Goal: Task Accomplishment & Management: Manage account settings

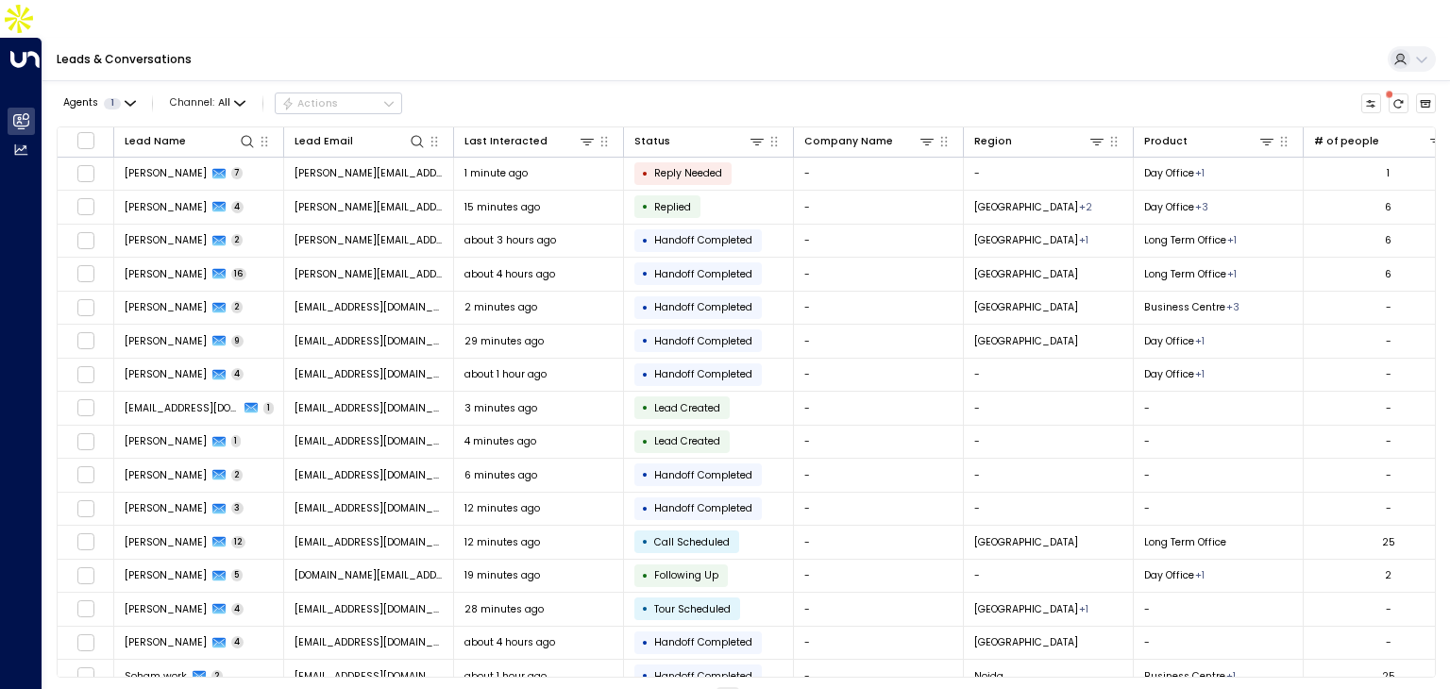
click at [429, 359] on td "[EMAIL_ADDRESS][DOMAIN_NAME]" at bounding box center [369, 375] width 170 height 33
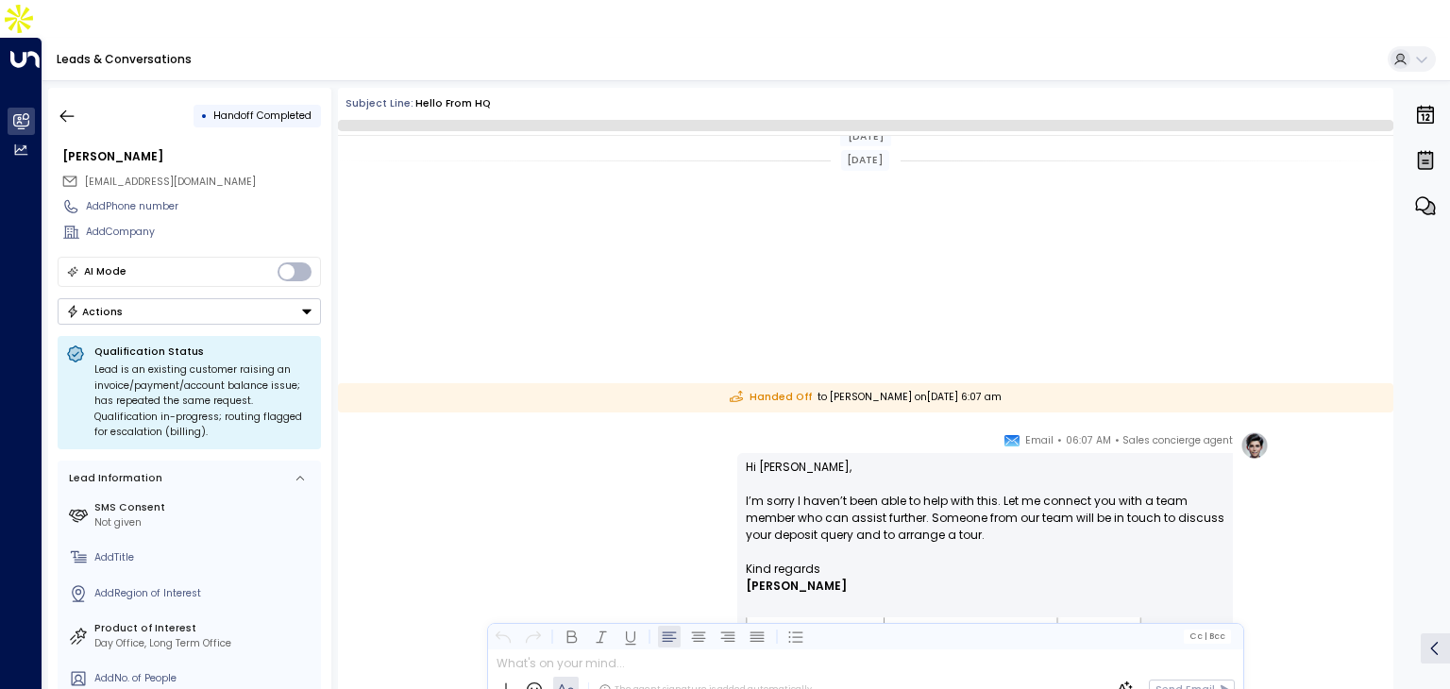
scroll to position [449, 0]
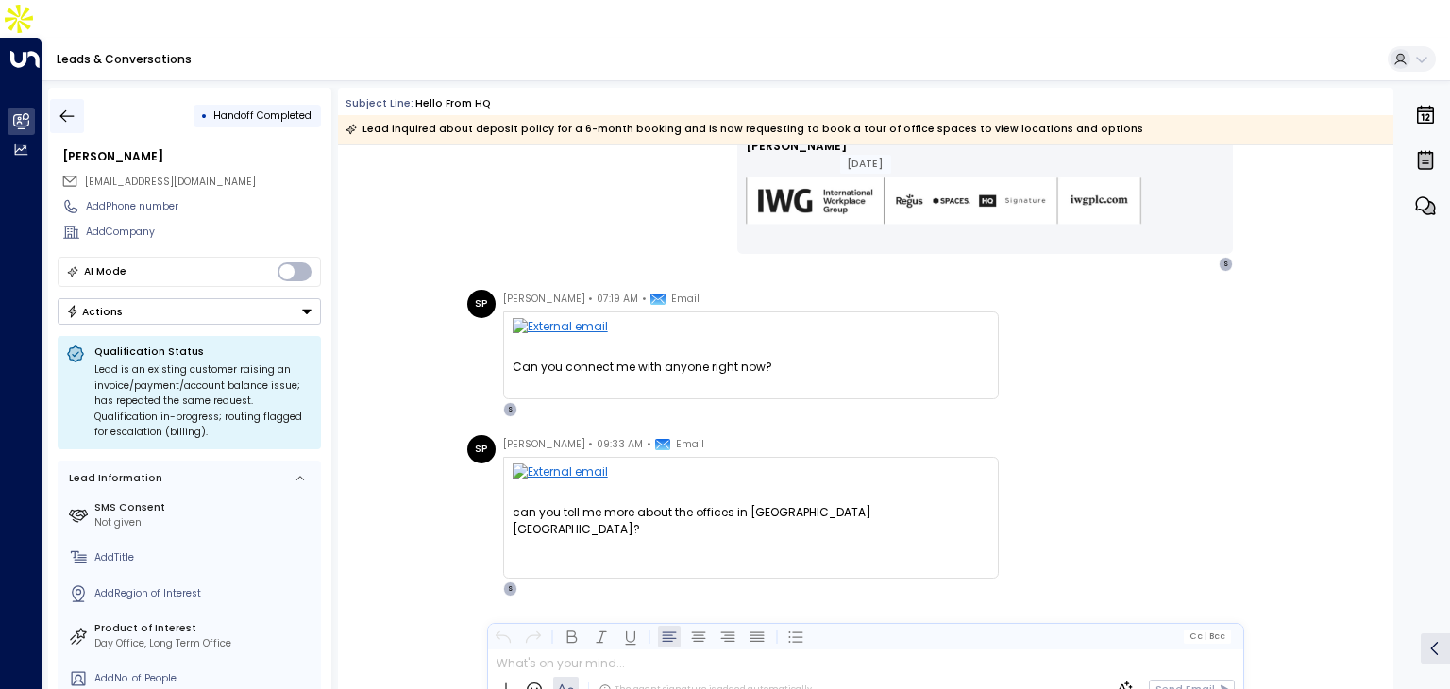
click at [65, 107] on icon "button" at bounding box center [67, 116] width 19 height 19
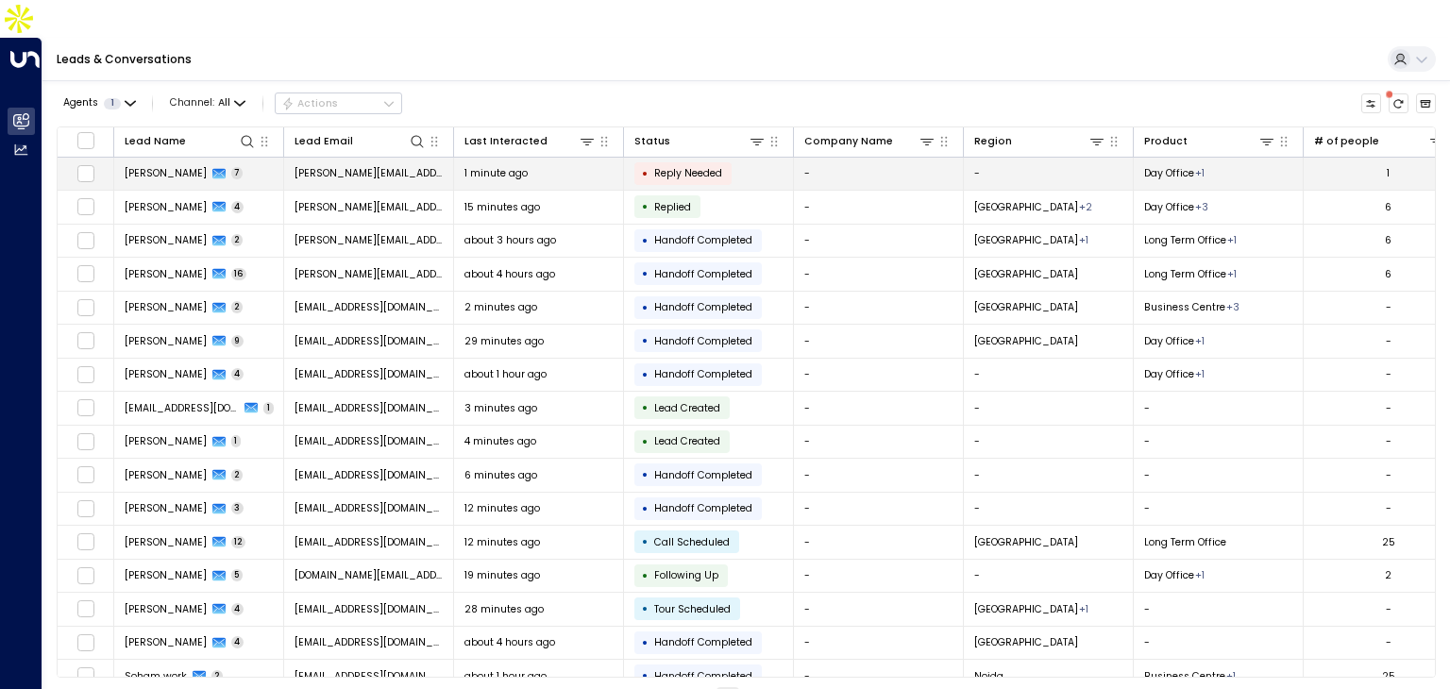
click at [219, 167] on icon at bounding box center [218, 173] width 13 height 13
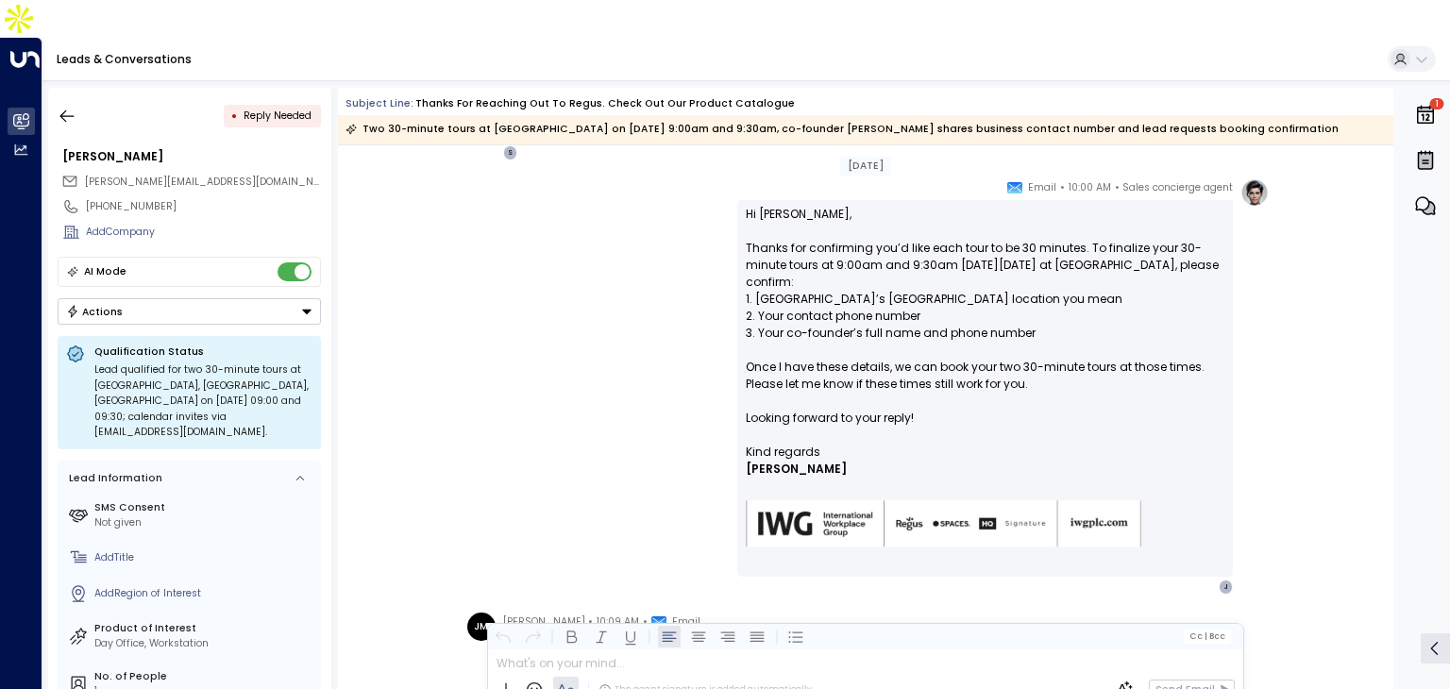
scroll to position [842, 0]
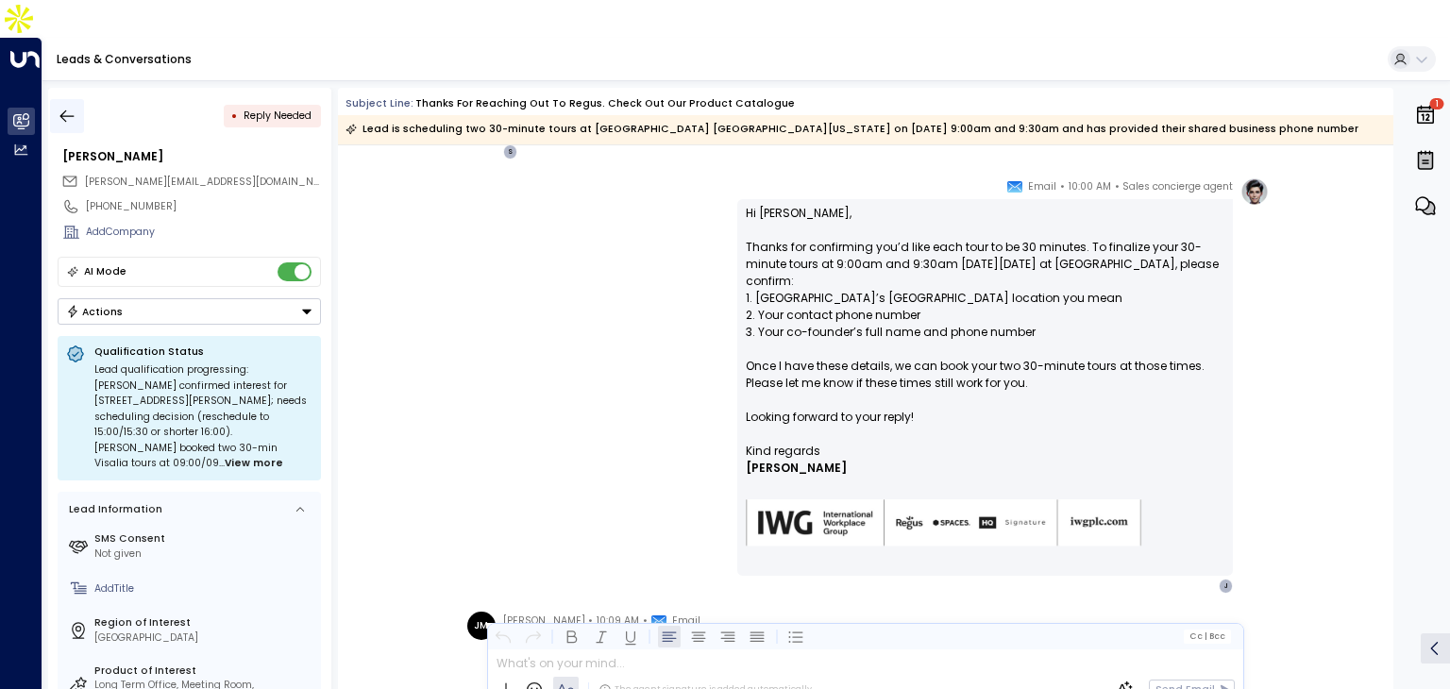
click at [72, 107] on icon "button" at bounding box center [67, 116] width 19 height 19
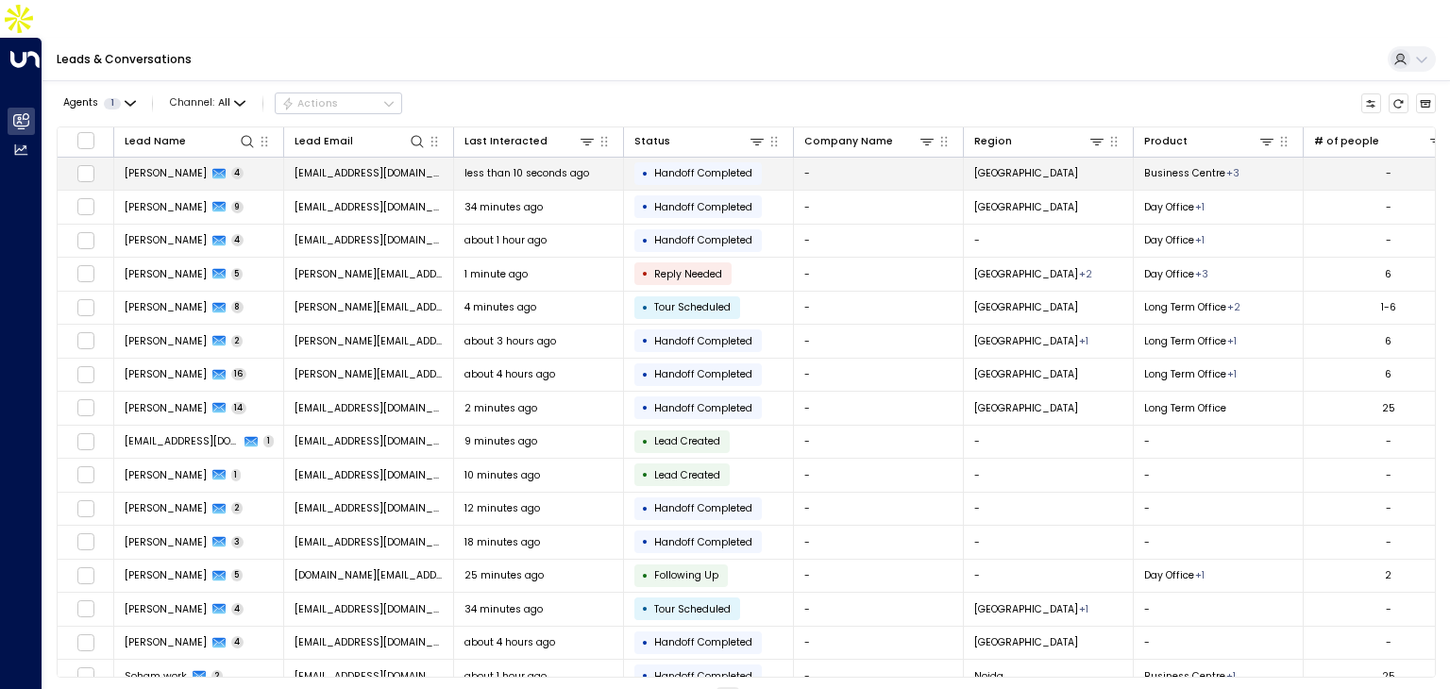
click at [395, 166] on span "[EMAIL_ADDRESS][DOMAIN_NAME]" at bounding box center [369, 173] width 149 height 14
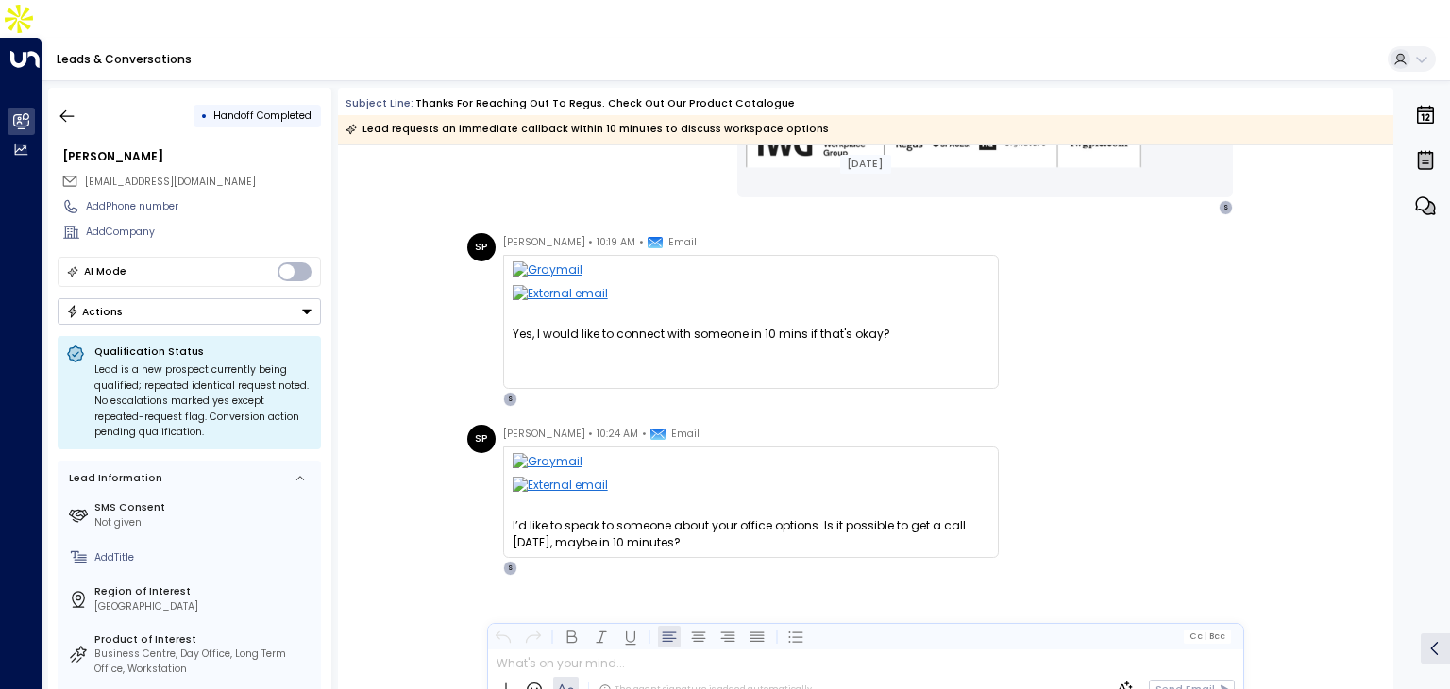
scroll to position [512, 0]
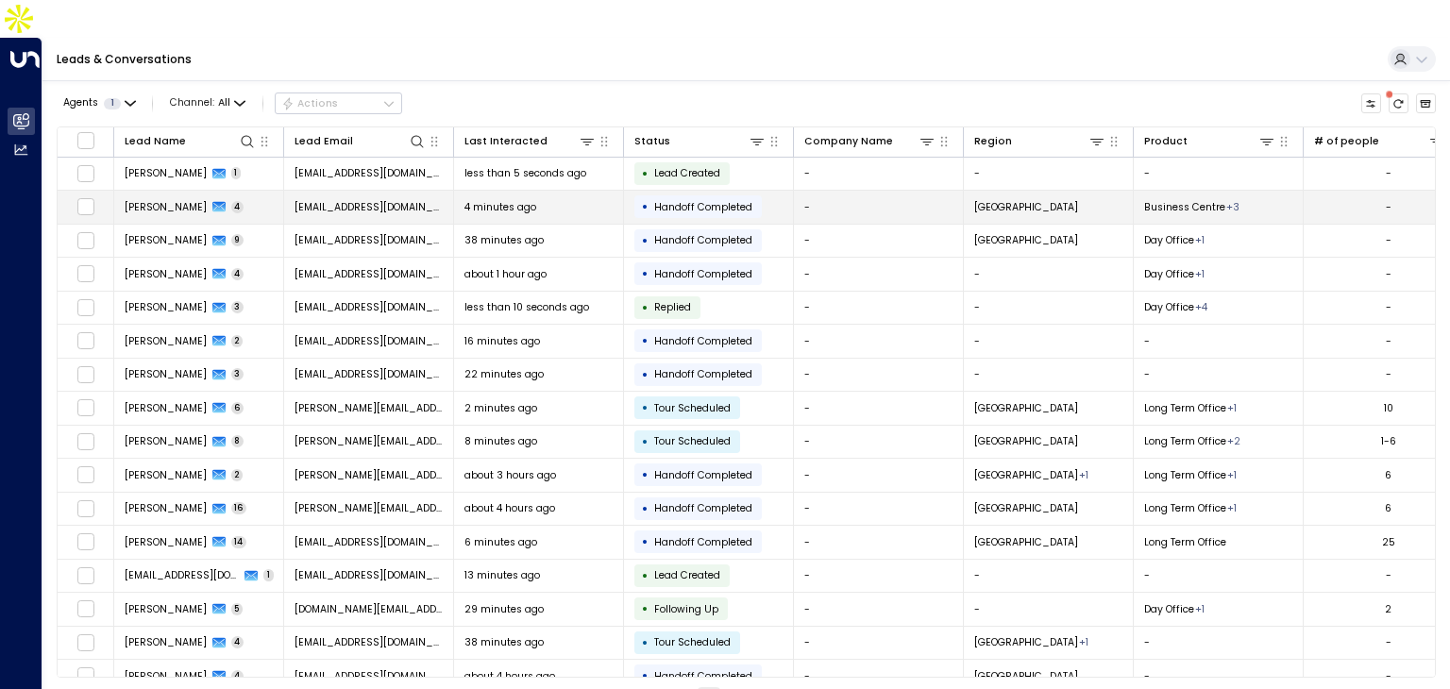
click at [268, 191] on td "Sharvari Pabrekar 4" at bounding box center [199, 207] width 170 height 33
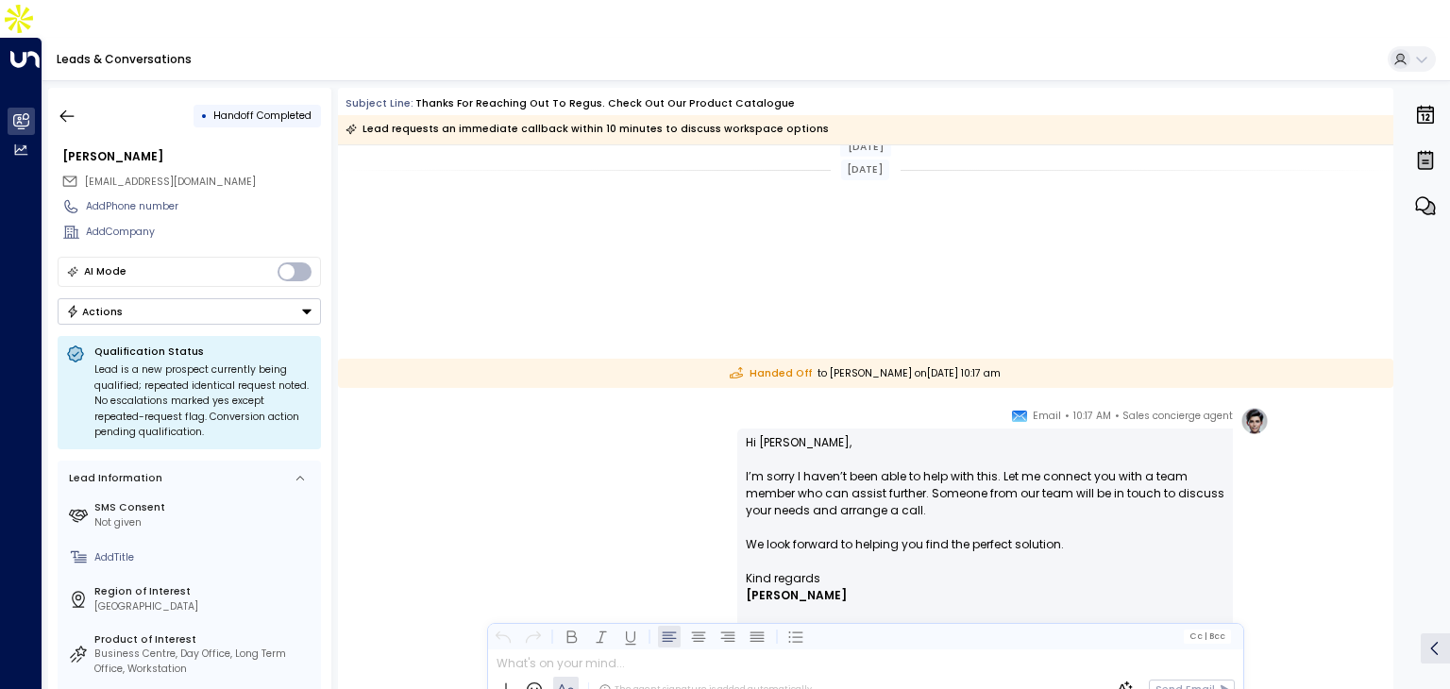
scroll to position [512, 0]
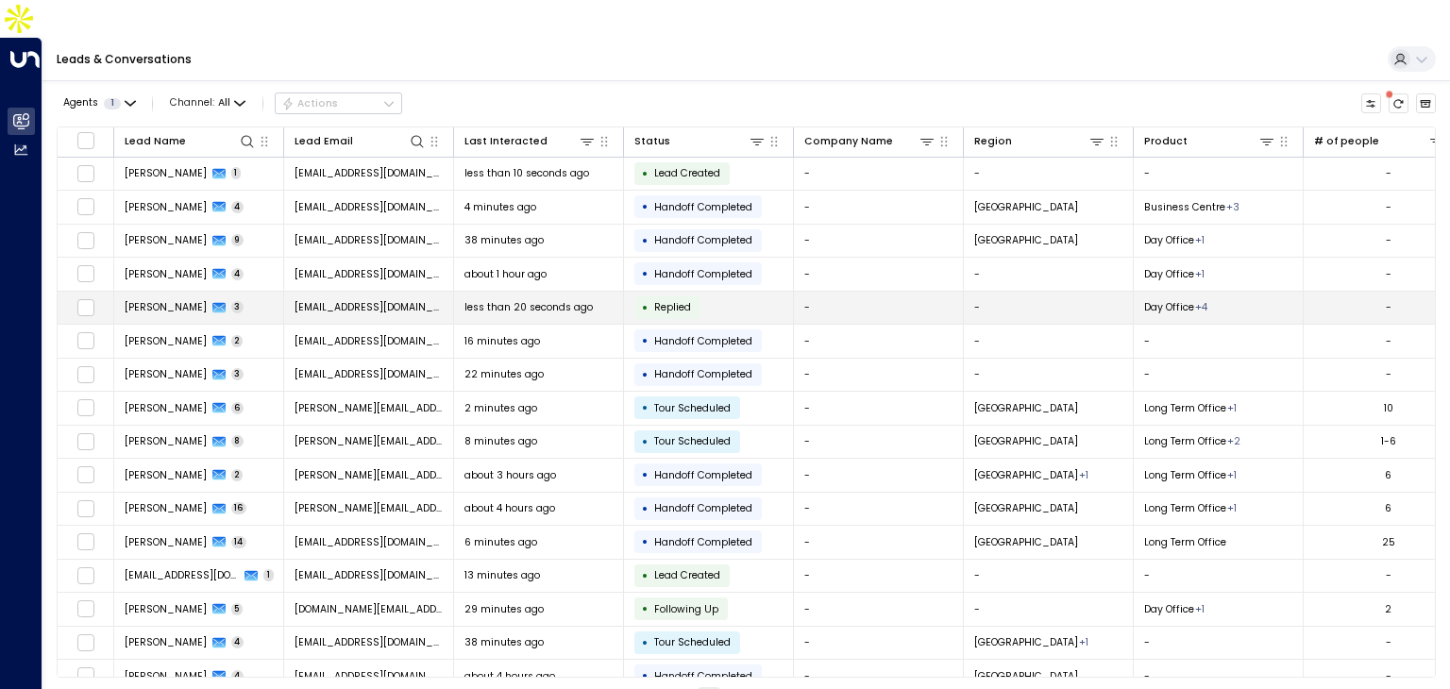
click at [264, 292] on td "Arshia Khan 3" at bounding box center [199, 308] width 170 height 33
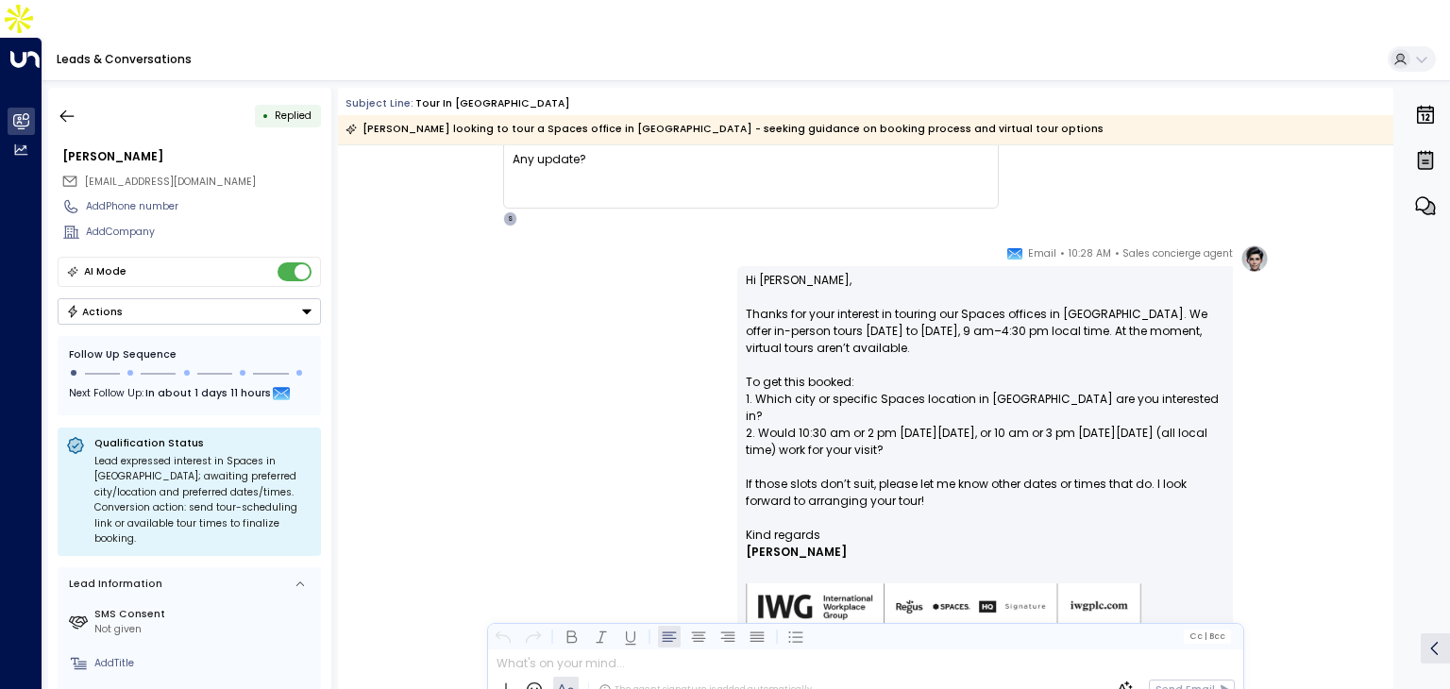
scroll to position [351, 0]
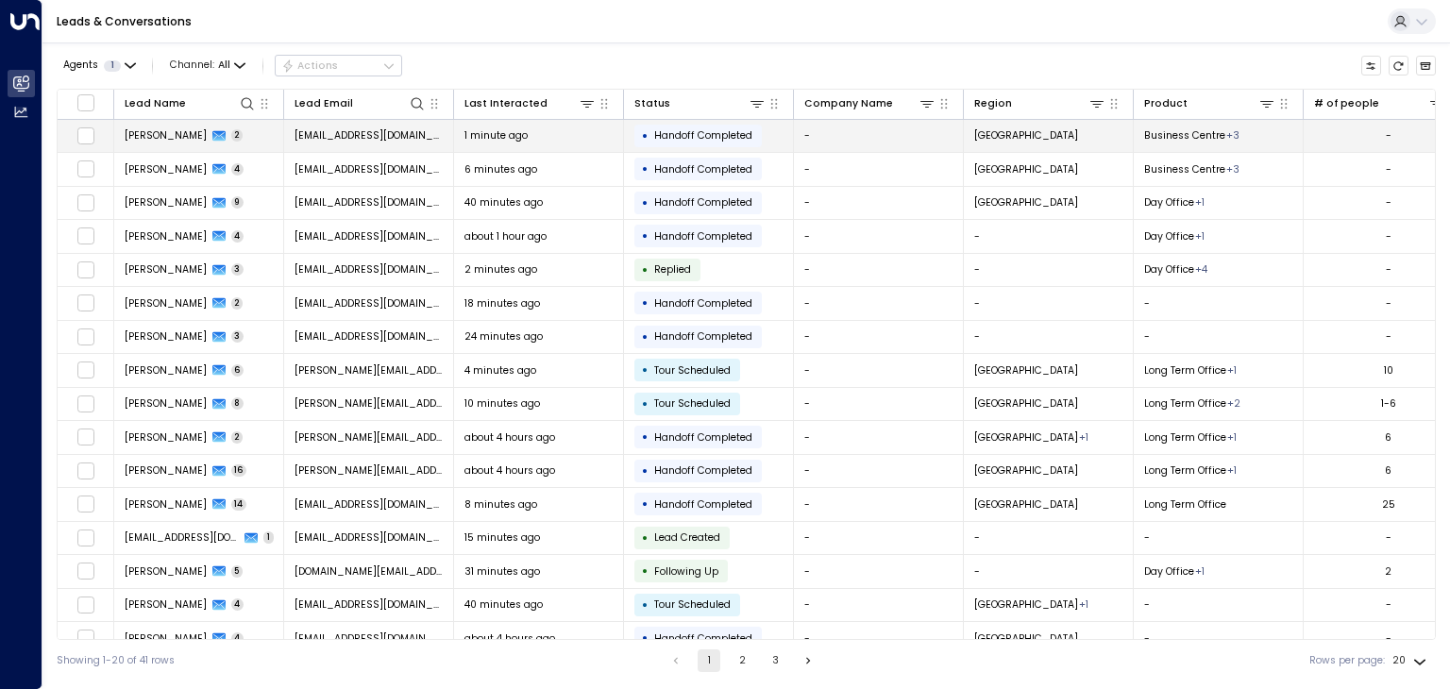
click at [260, 146] on td "[PERSON_NAME] 2" at bounding box center [199, 136] width 170 height 33
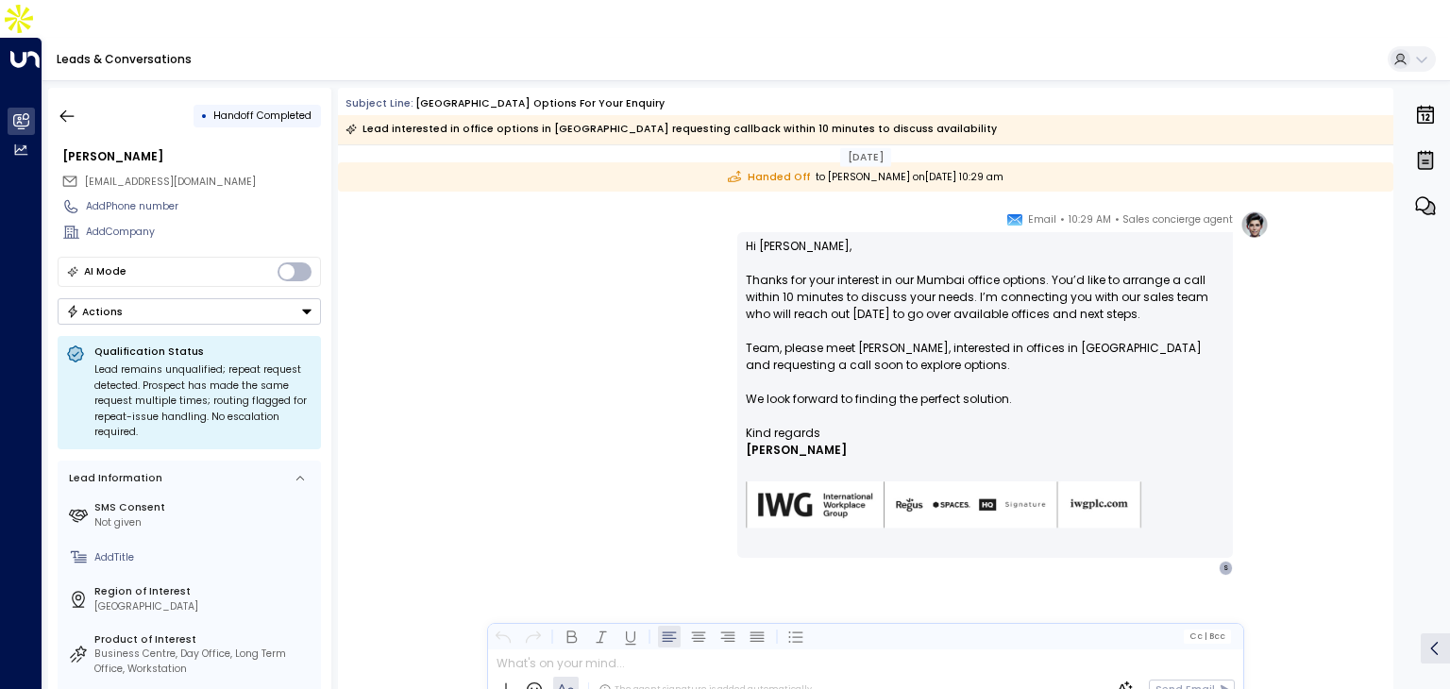
scroll to position [300, 0]
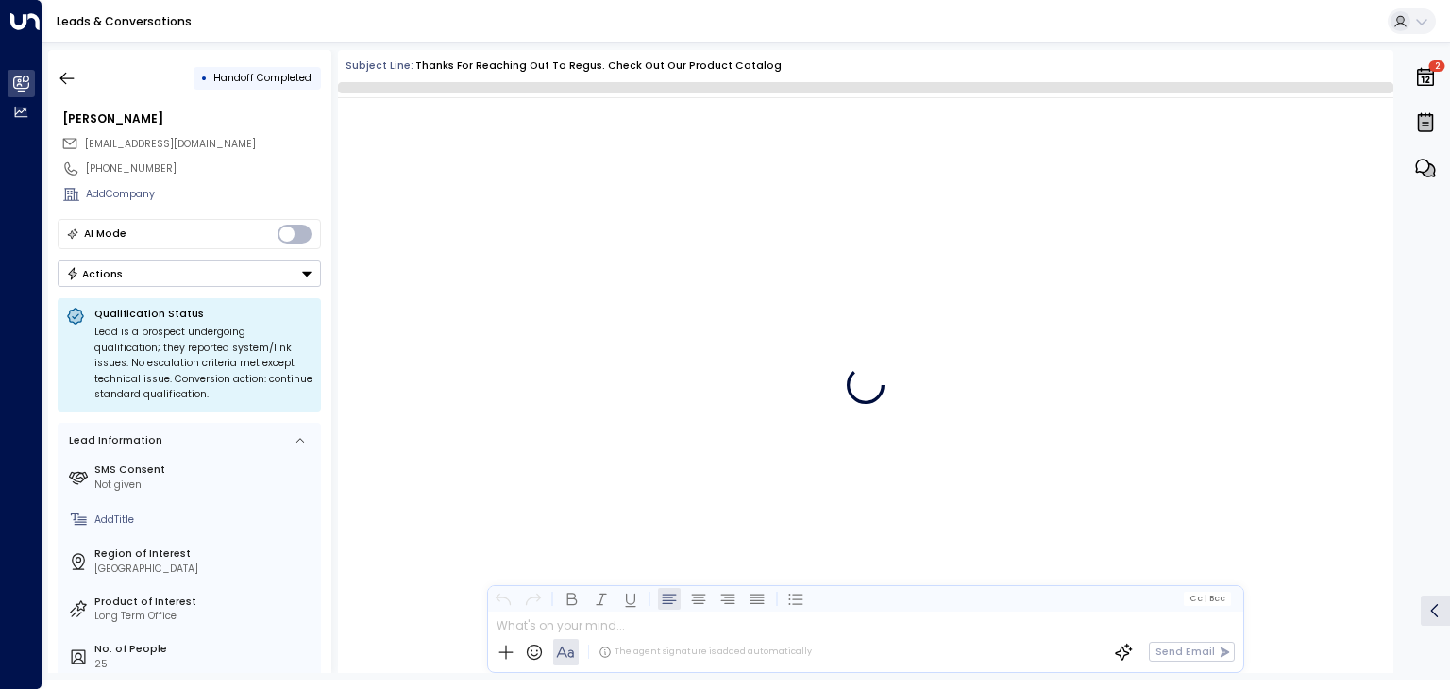
scroll to position [5182, 0]
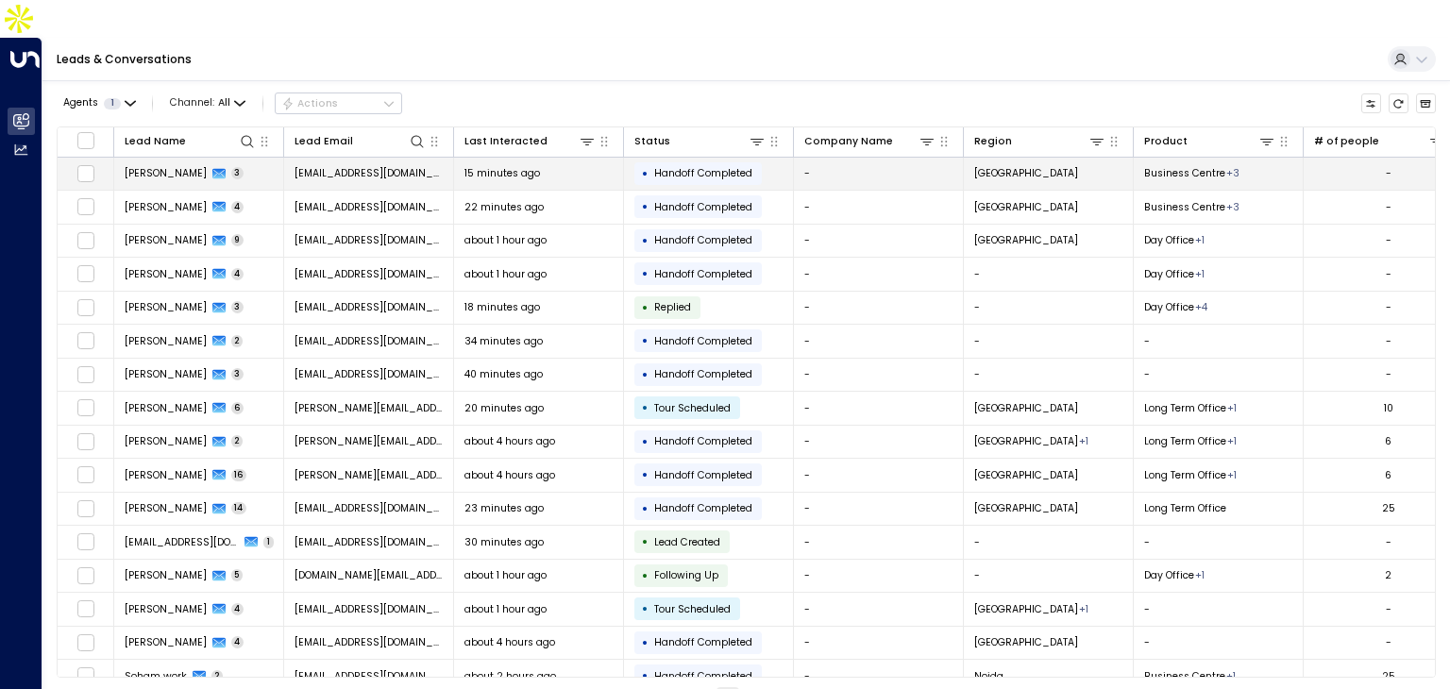
click at [269, 158] on td "Sharvari Pabrekar 3" at bounding box center [199, 174] width 170 height 33
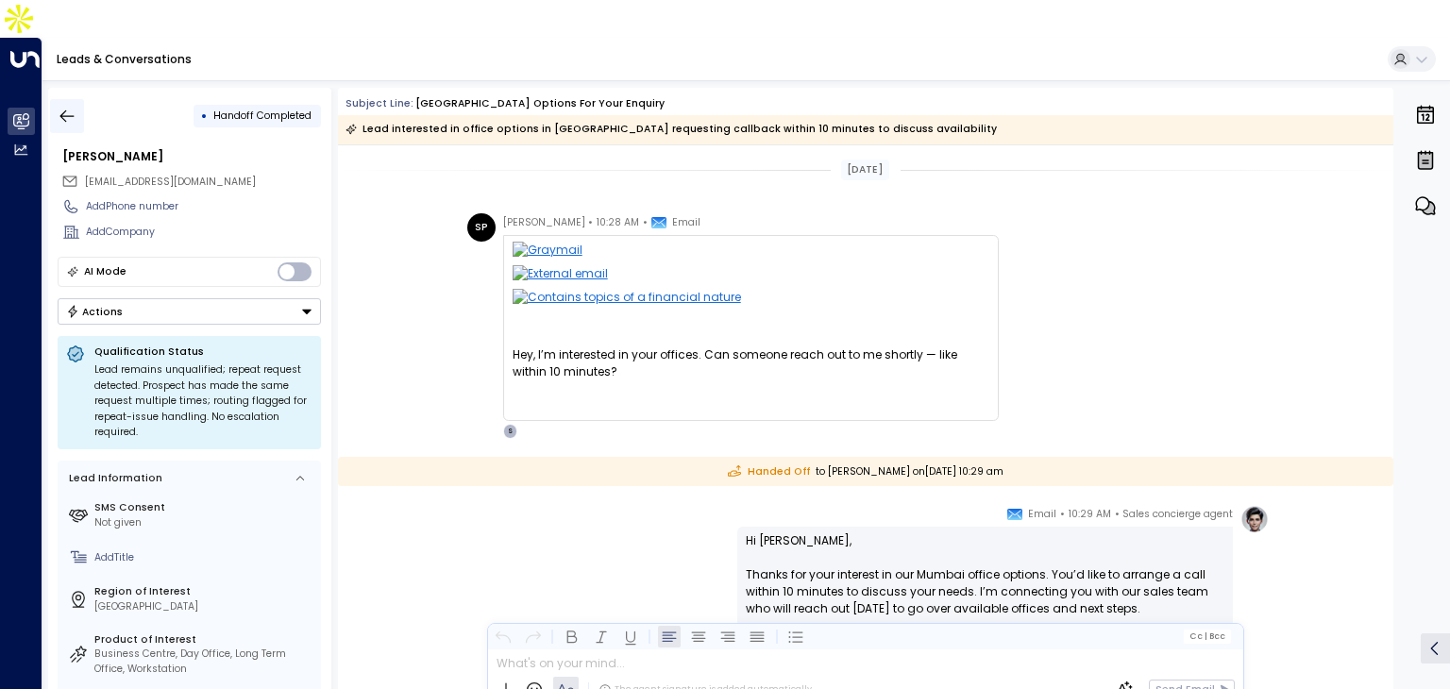
click at [57, 99] on button "button" at bounding box center [67, 116] width 34 height 34
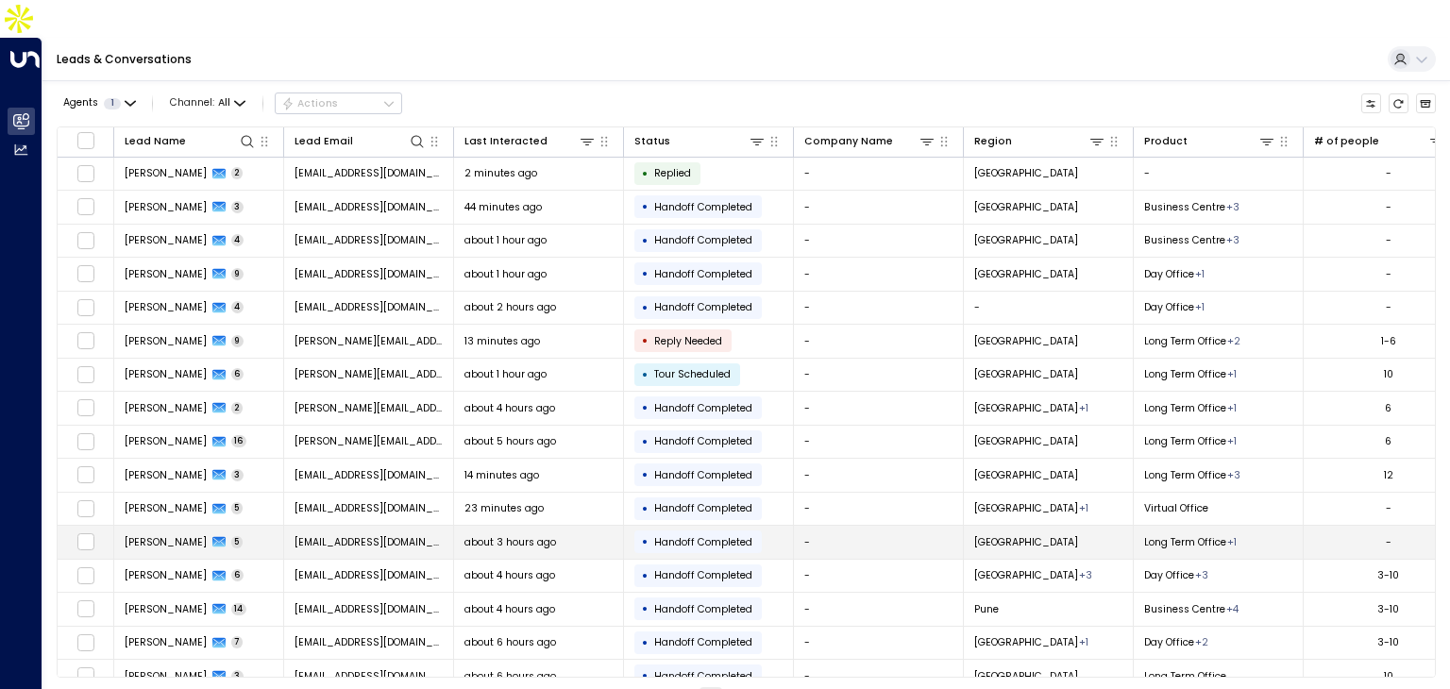
scroll to position [150, 0]
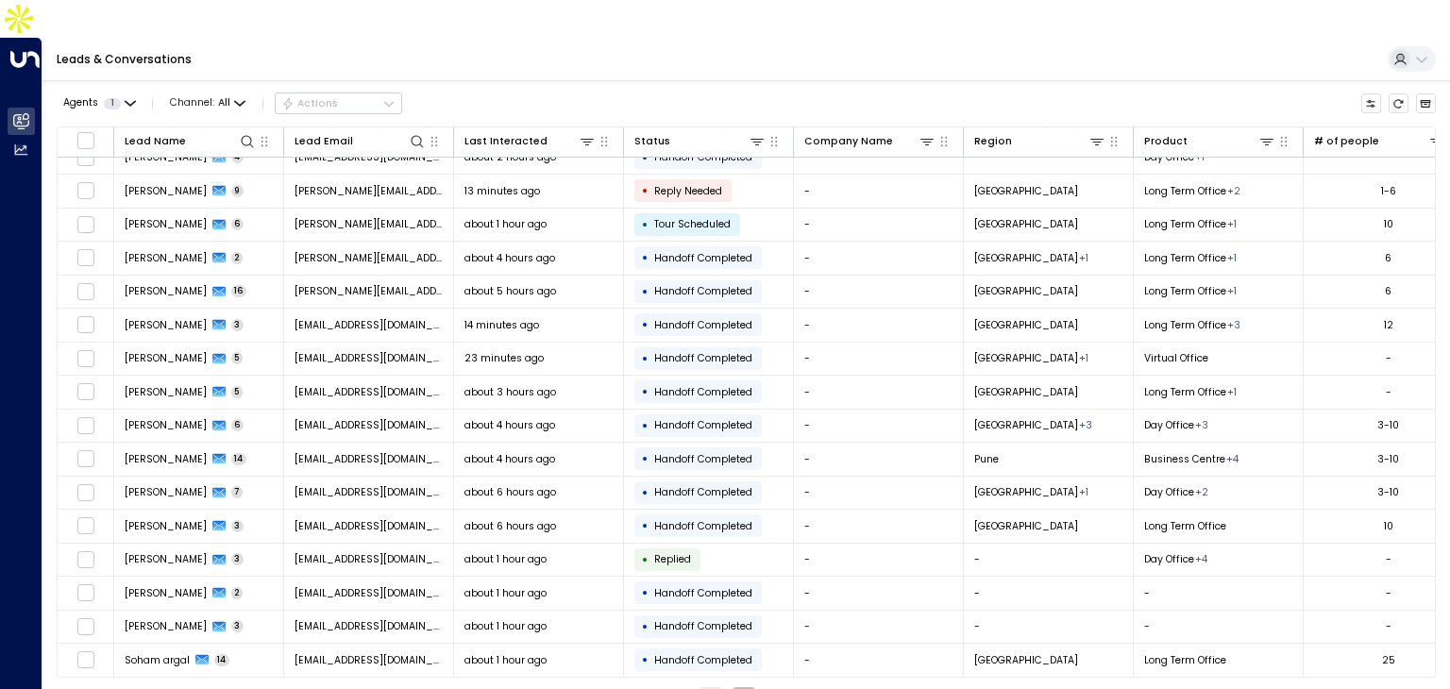
click at [749, 687] on button "2" at bounding box center [744, 698] width 23 height 23
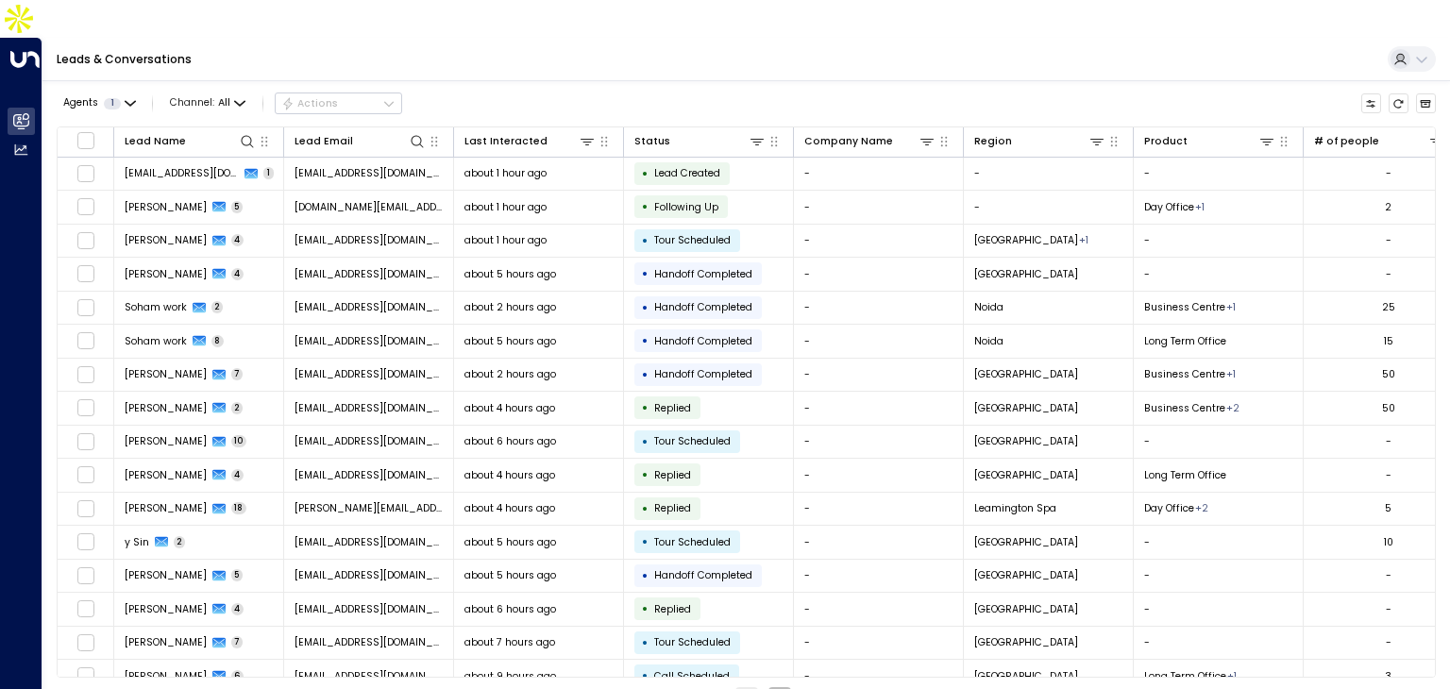
click at [776, 687] on button "3" at bounding box center [779, 698] width 23 height 23
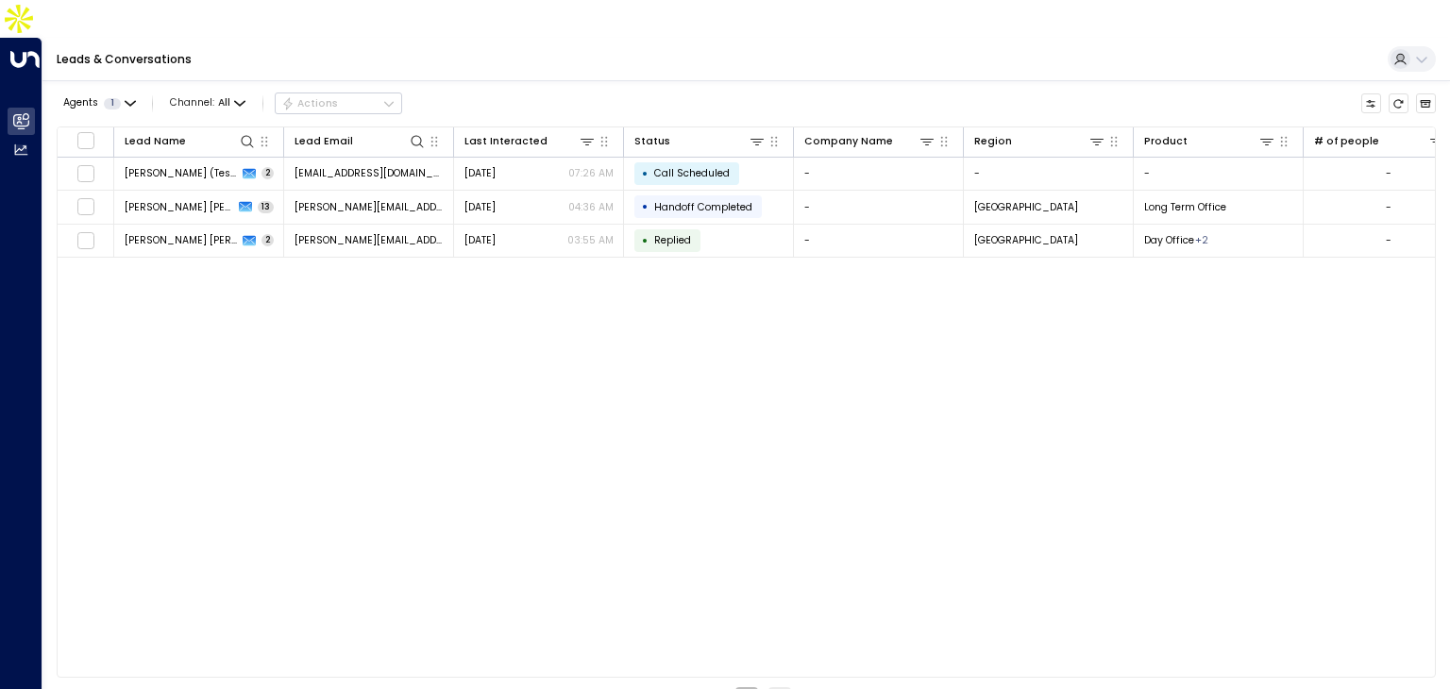
click at [744, 687] on button "2" at bounding box center [746, 698] width 23 height 23
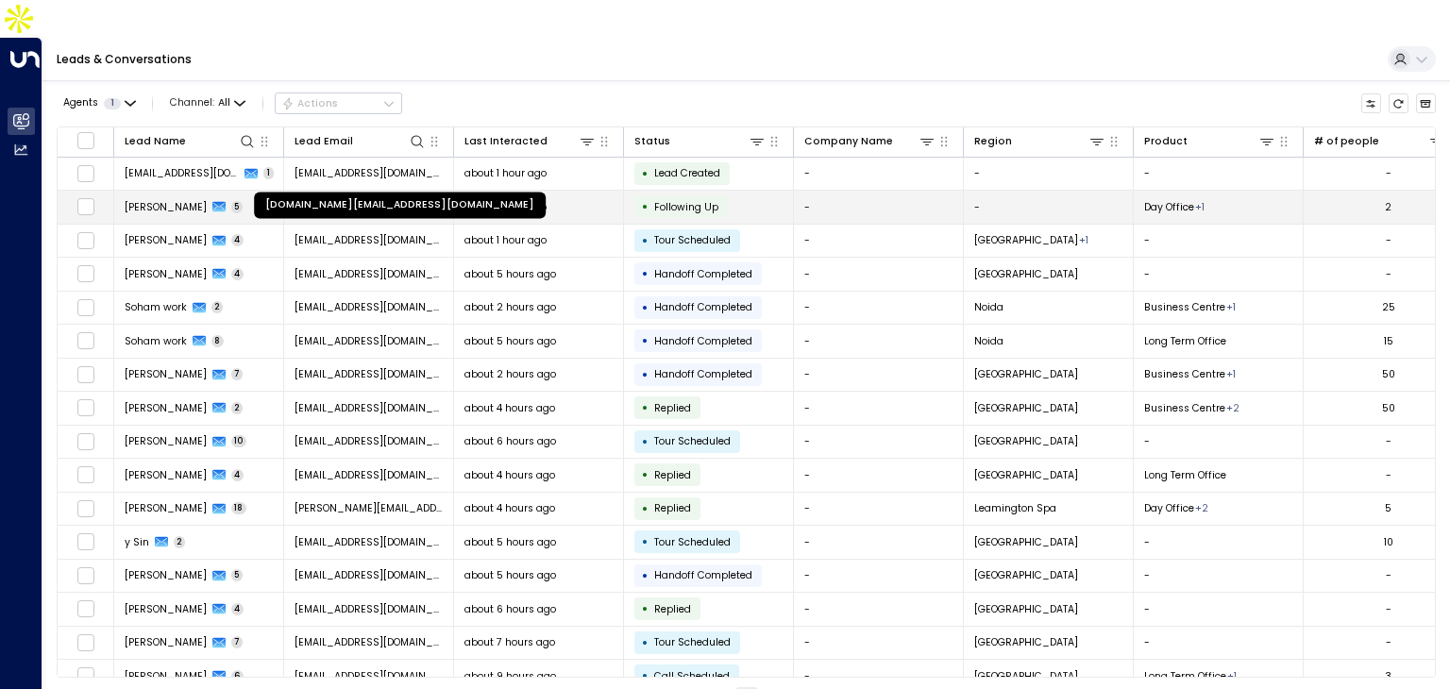
click at [325, 200] on span "[DOMAIN_NAME][EMAIL_ADDRESS][DOMAIN_NAME]" at bounding box center [369, 207] width 149 height 14
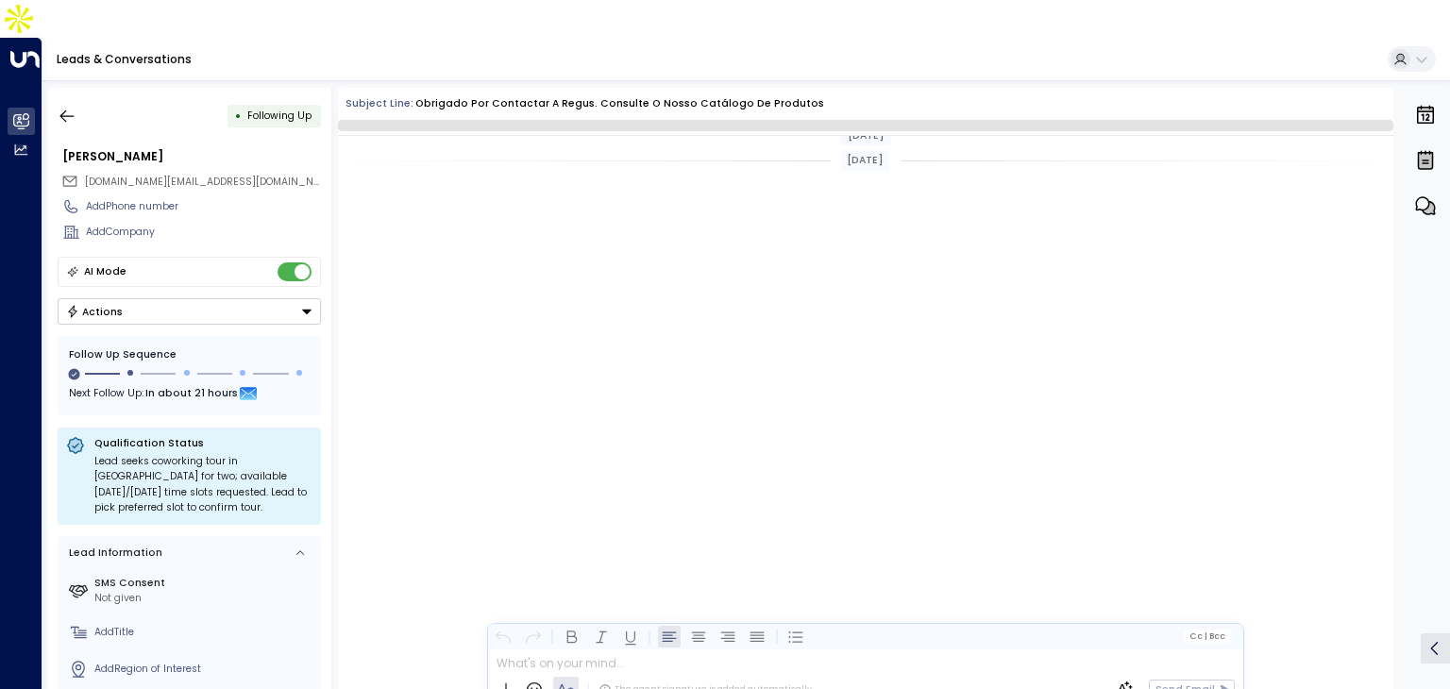
scroll to position [1226, 0]
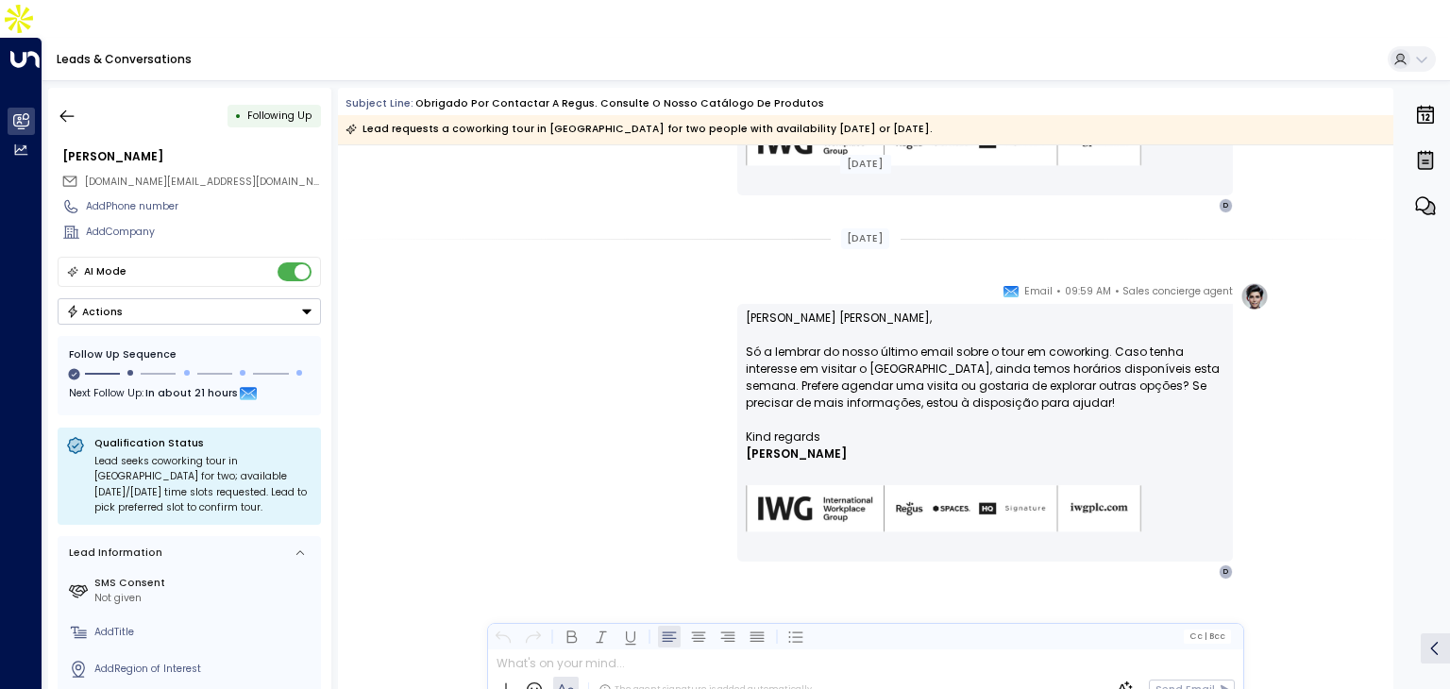
click at [140, 298] on button "Actions" at bounding box center [189, 311] width 263 height 26
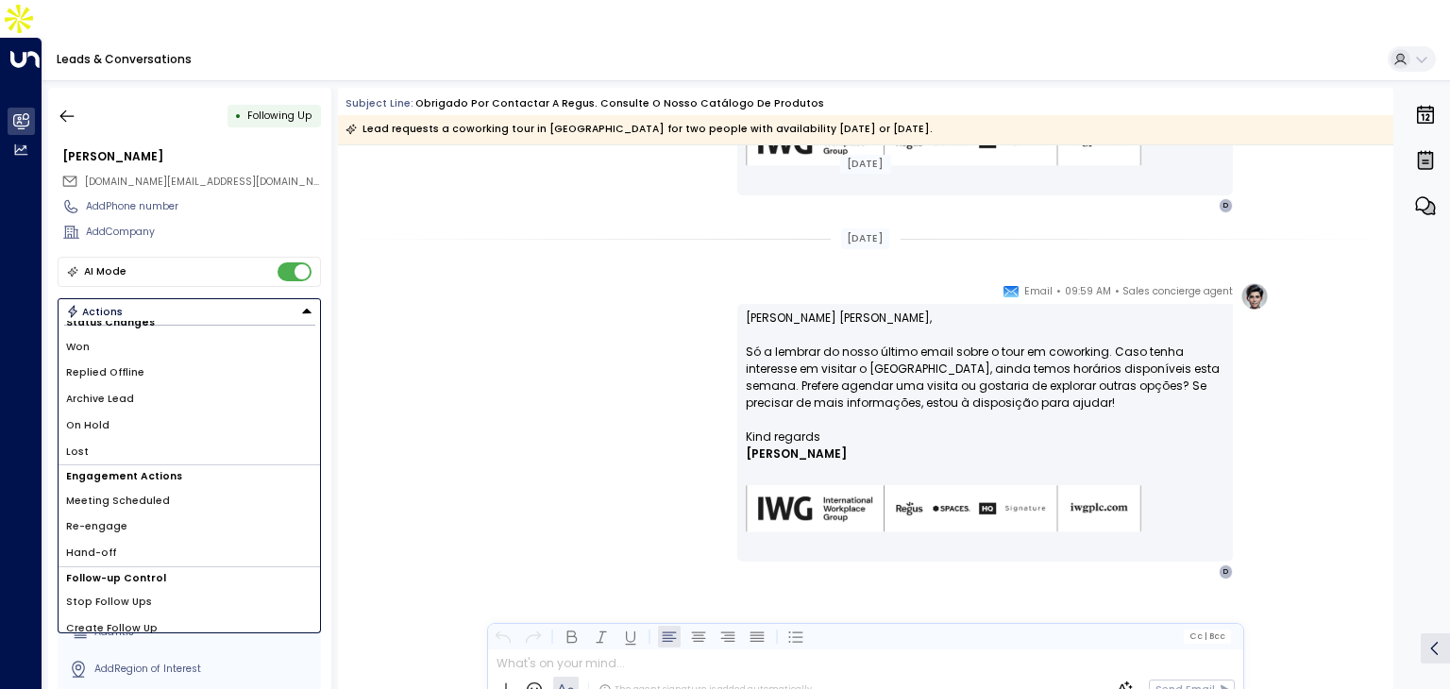
scroll to position [25, 0]
click at [149, 298] on button "Actions" at bounding box center [189, 311] width 263 height 26
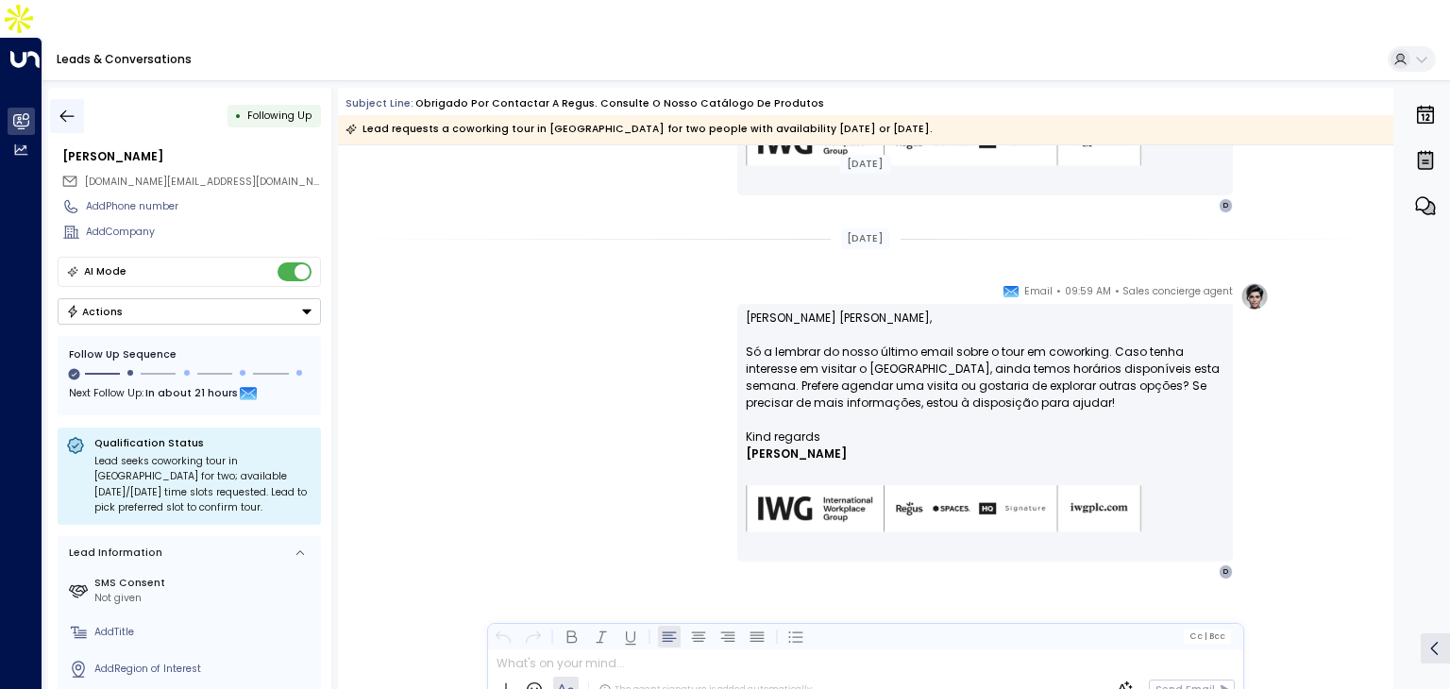
click at [71, 107] on icon "button" at bounding box center [67, 116] width 19 height 19
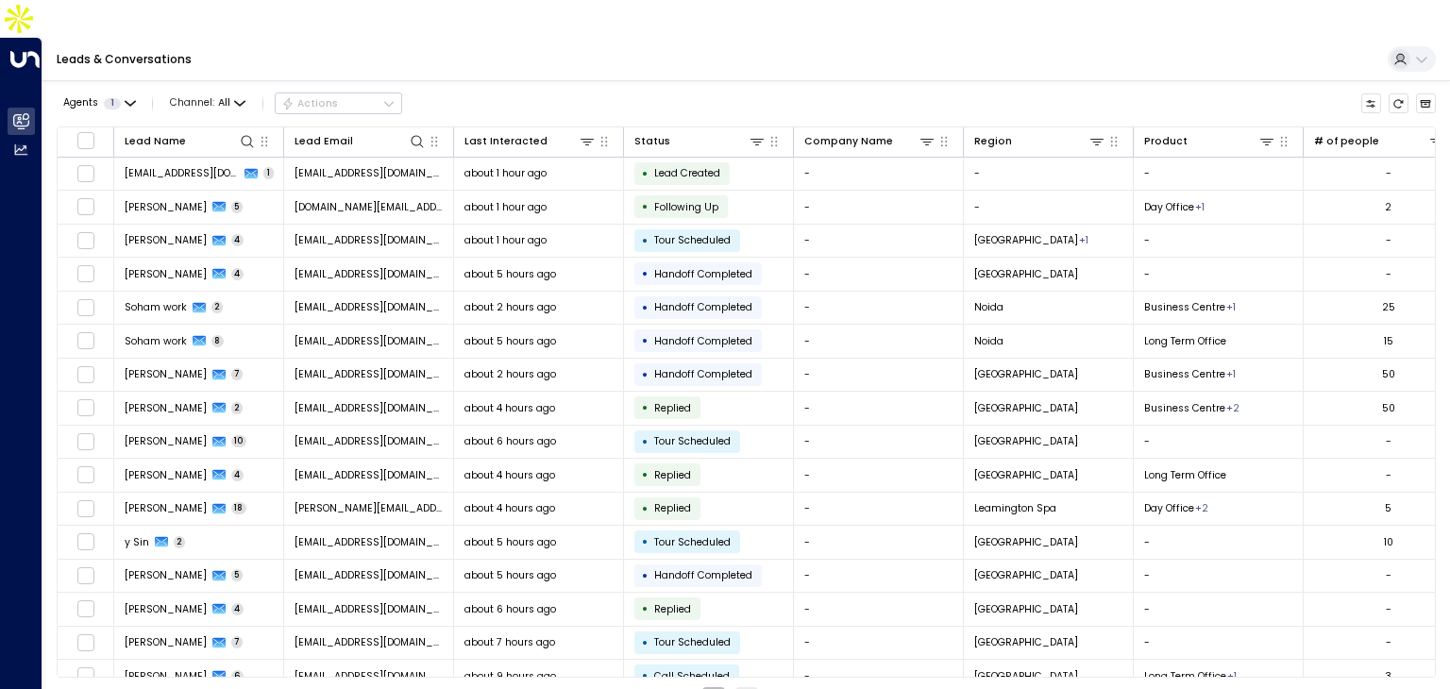
click at [703, 687] on button "1" at bounding box center [713, 698] width 23 height 23
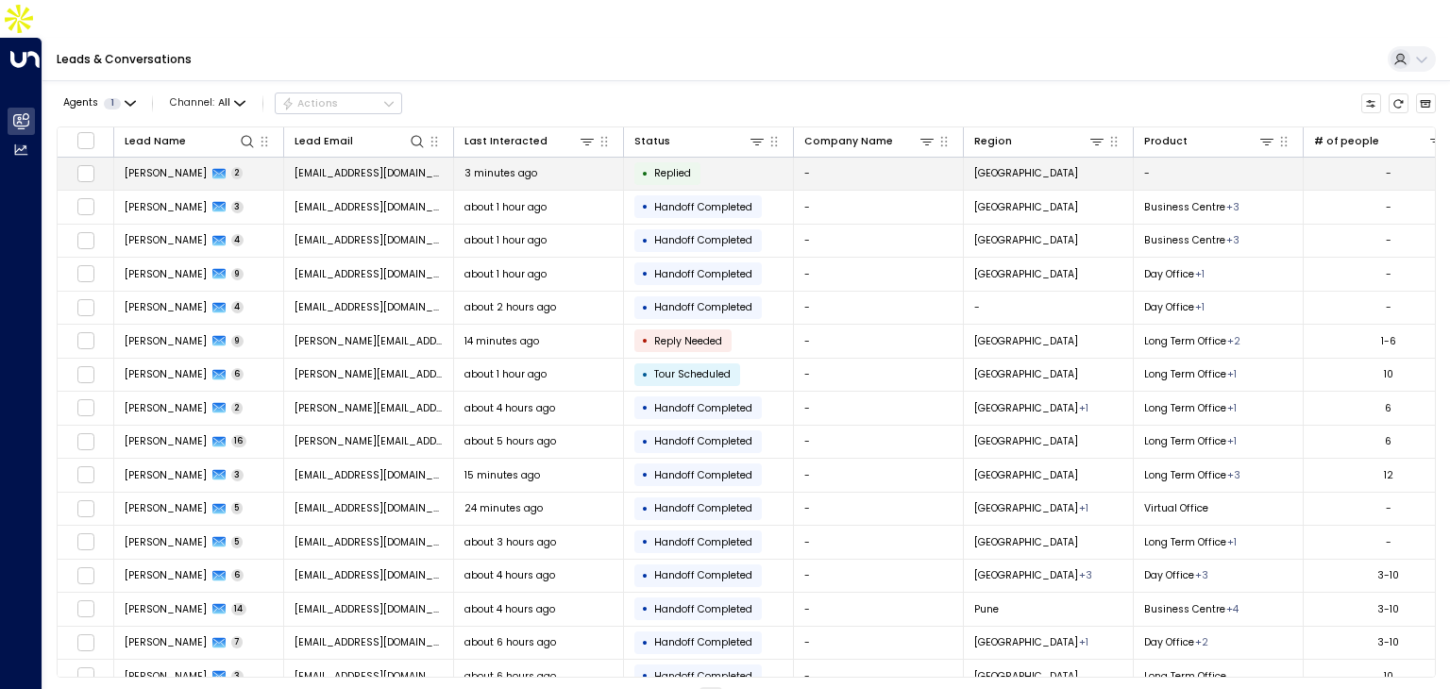
click at [401, 166] on span "[EMAIL_ADDRESS][DOMAIN_NAME]" at bounding box center [369, 173] width 149 height 14
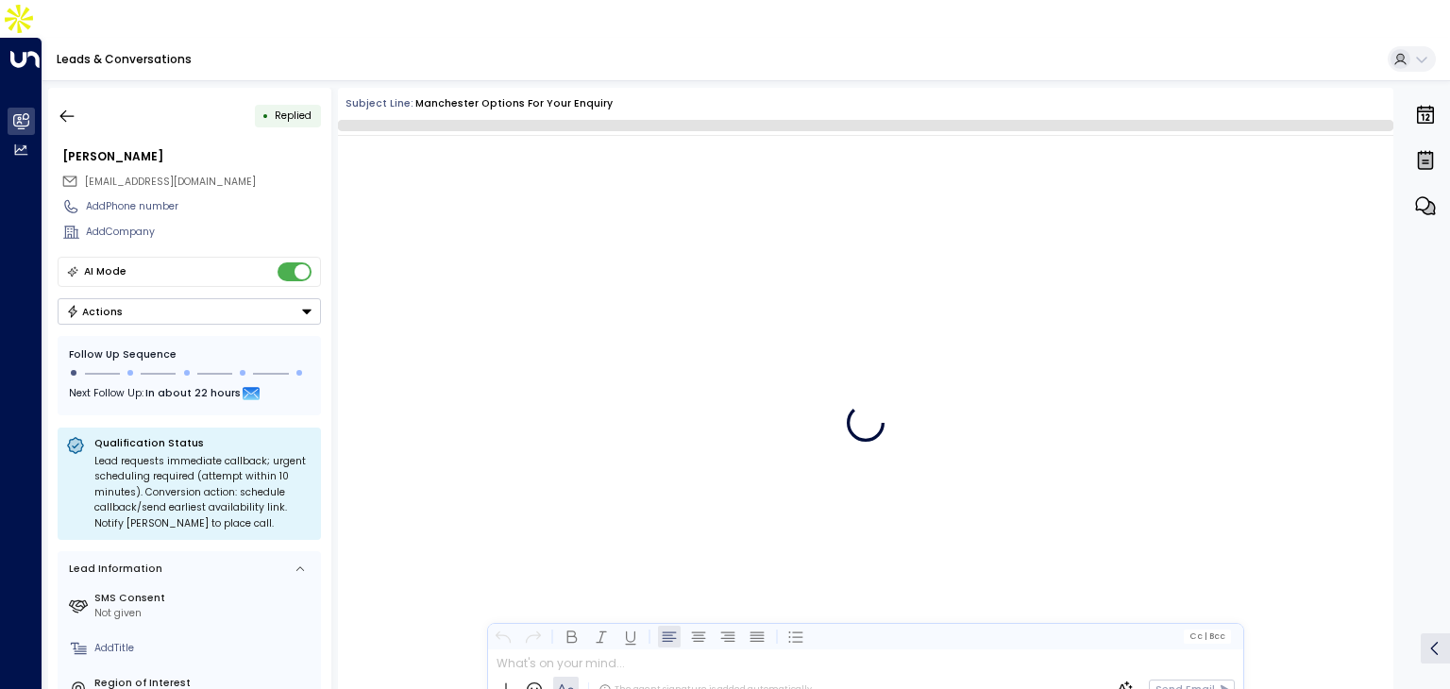
scroll to position [219, 0]
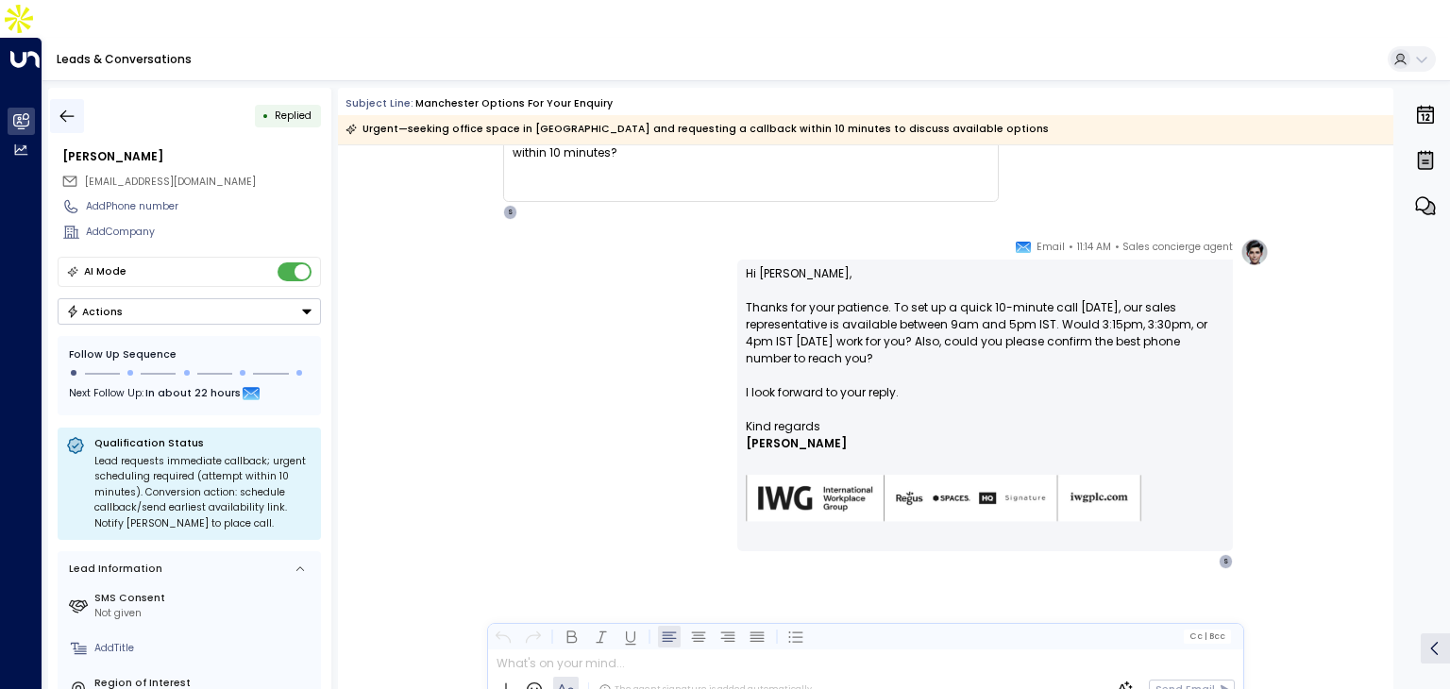
click at [53, 99] on button "button" at bounding box center [67, 116] width 34 height 34
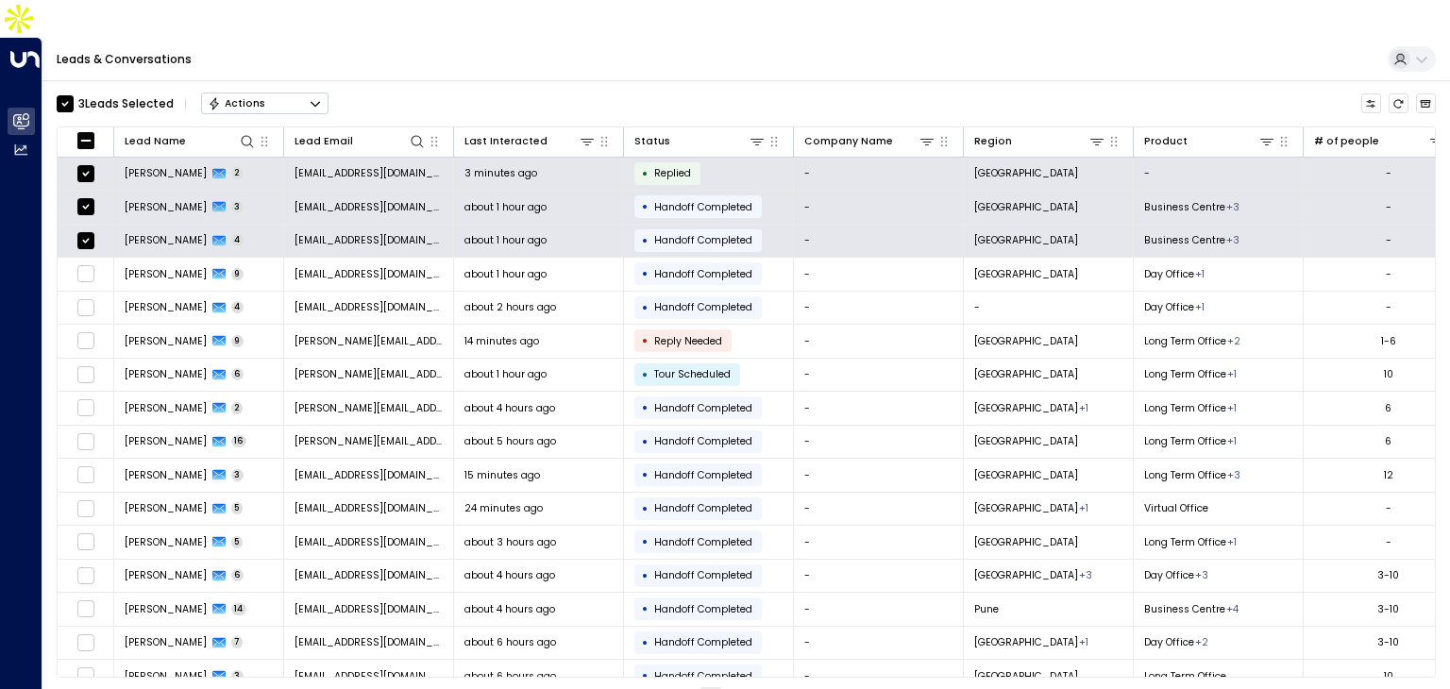
click at [308, 93] on button "Actions" at bounding box center [264, 104] width 127 height 23
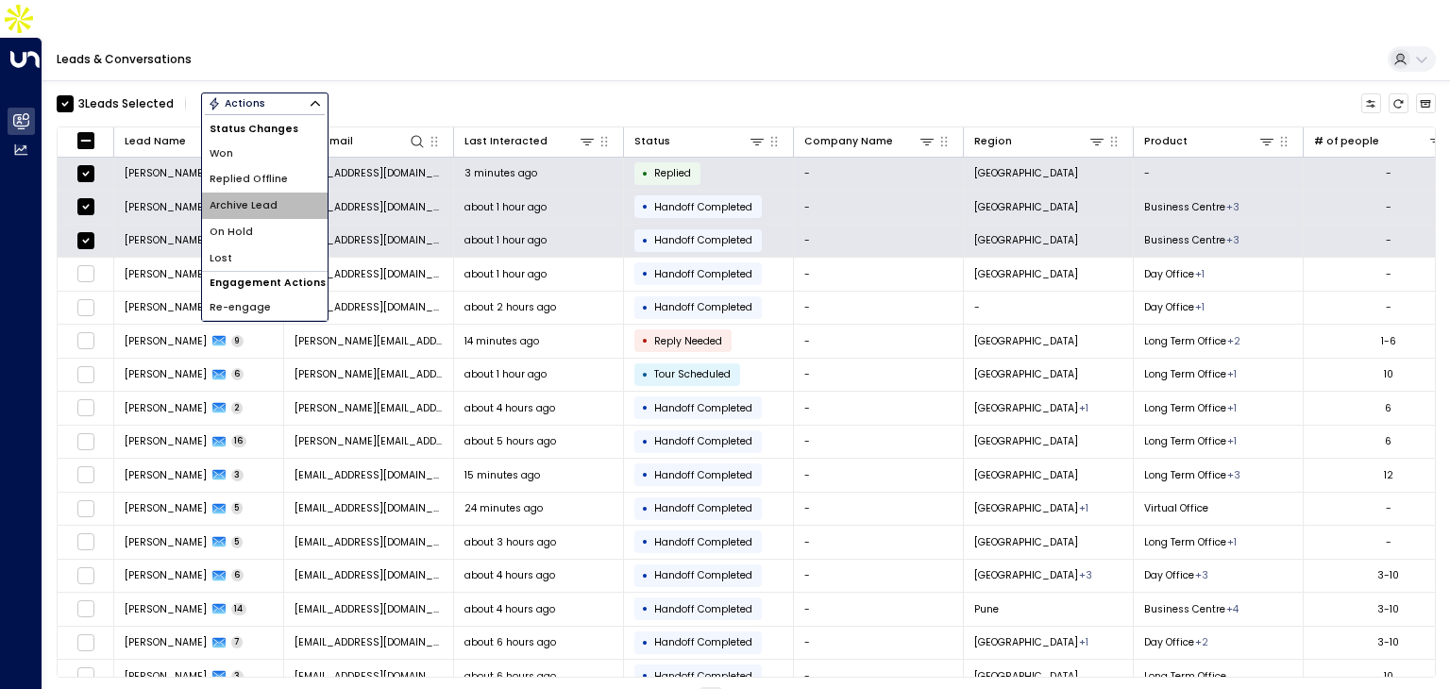
click at [273, 193] on li "Archive Lead" at bounding box center [265, 206] width 126 height 26
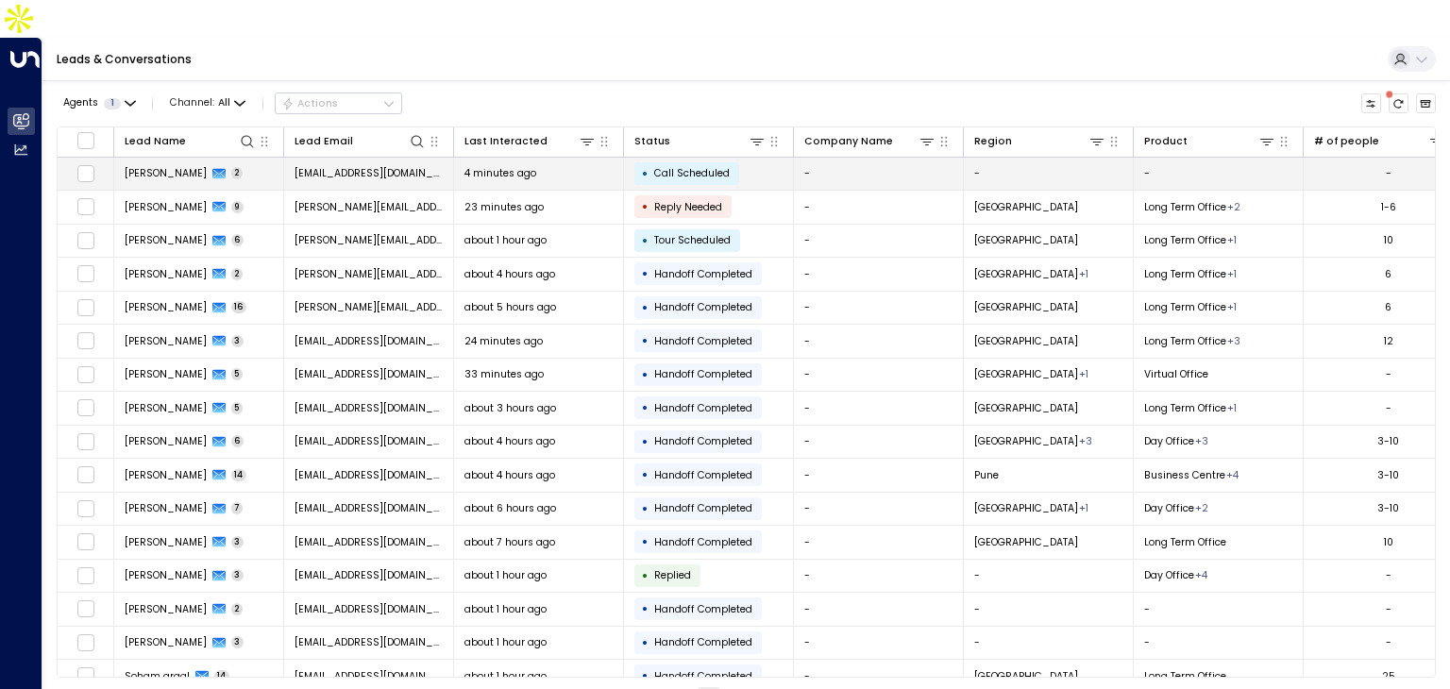
click at [155, 166] on span "[PERSON_NAME]" at bounding box center [166, 173] width 82 height 14
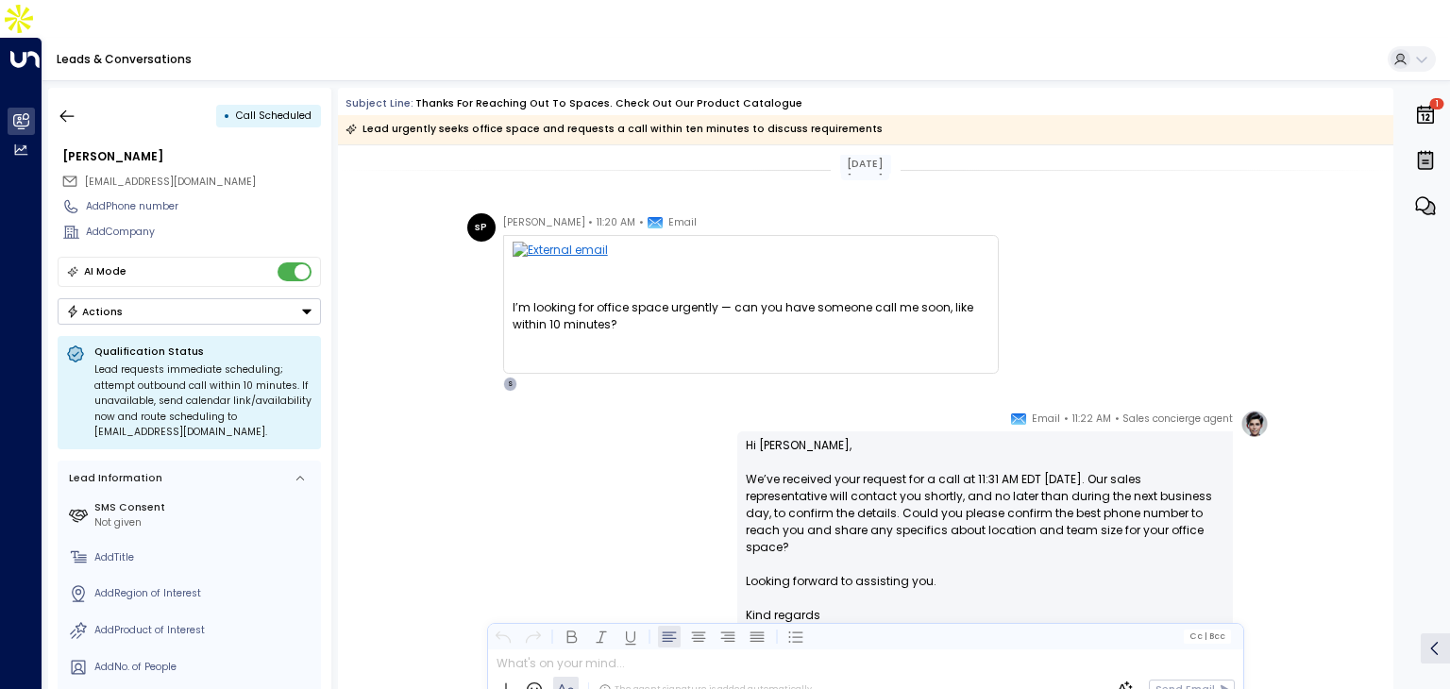
scroll to position [171, 0]
